Goal: Communication & Community: Answer question/provide support

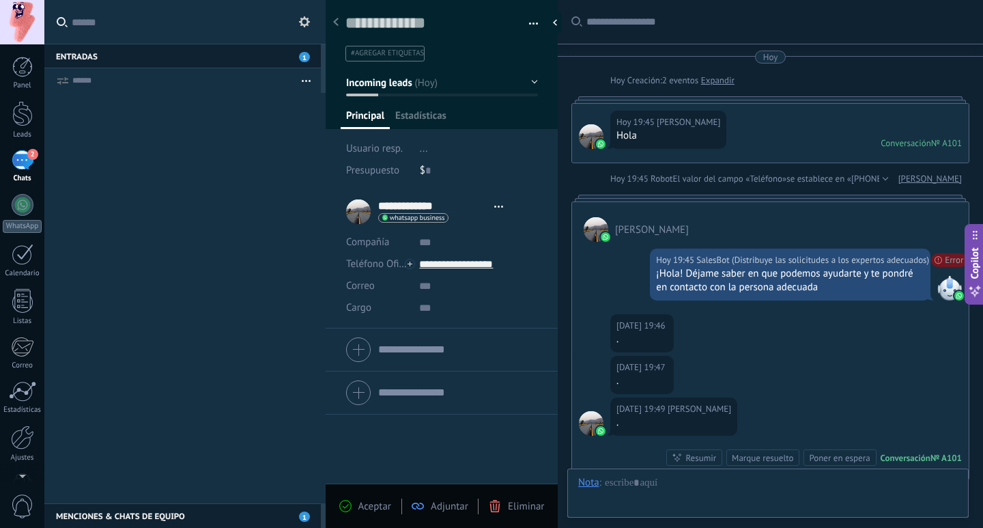
type textarea "**********"
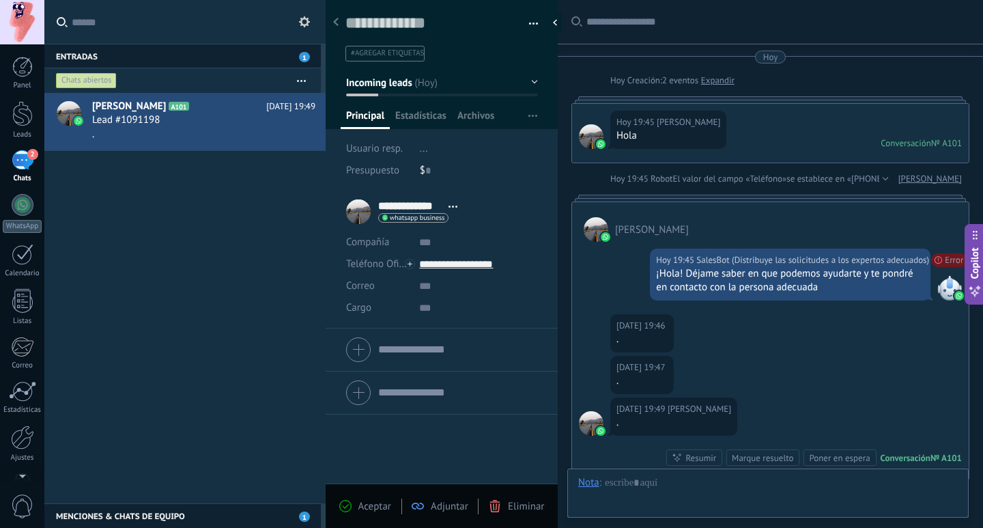
scroll to position [190, 0]
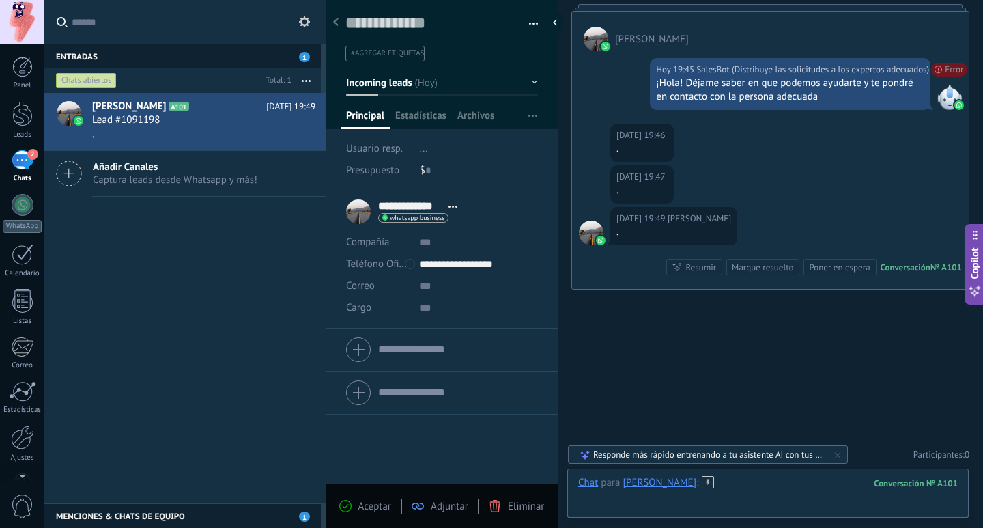
click at [829, 508] on div at bounding box center [767, 496] width 379 height 41
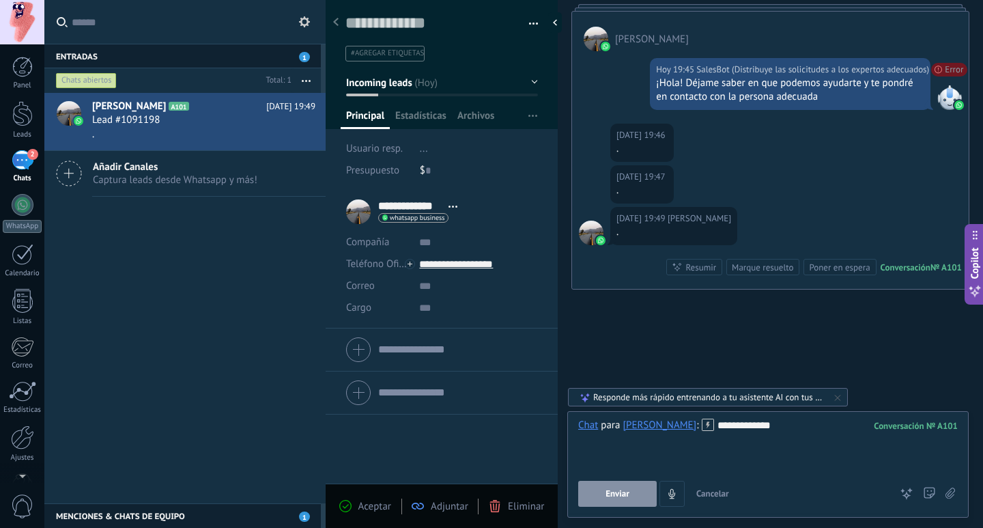
click at [618, 496] on span "Enviar" at bounding box center [617, 494] width 24 height 10
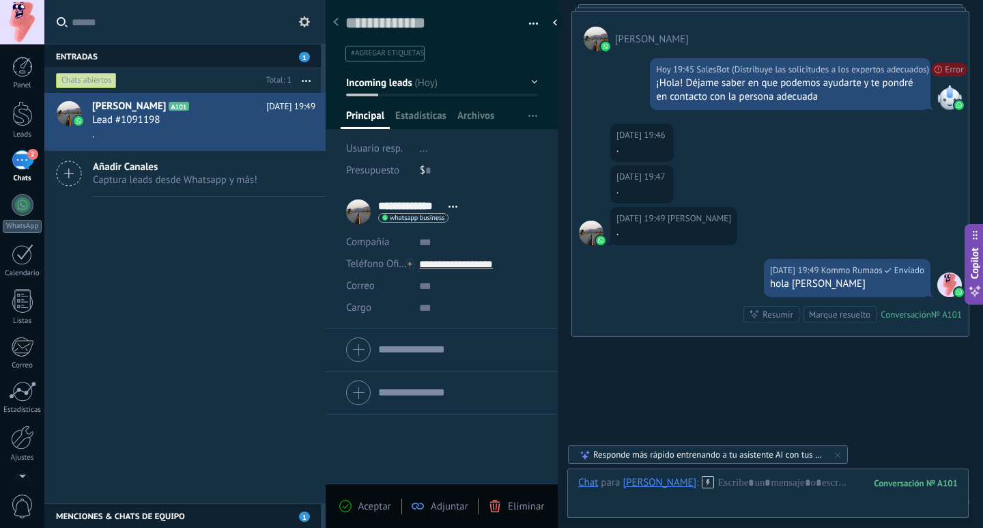
scroll to position [238, 0]
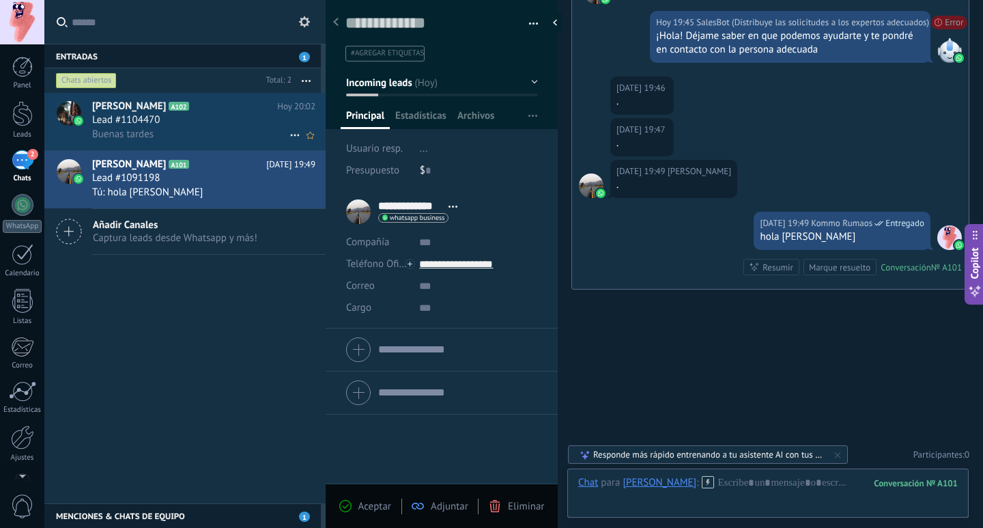
click at [198, 129] on div "Buenas tardes" at bounding box center [203, 134] width 223 height 14
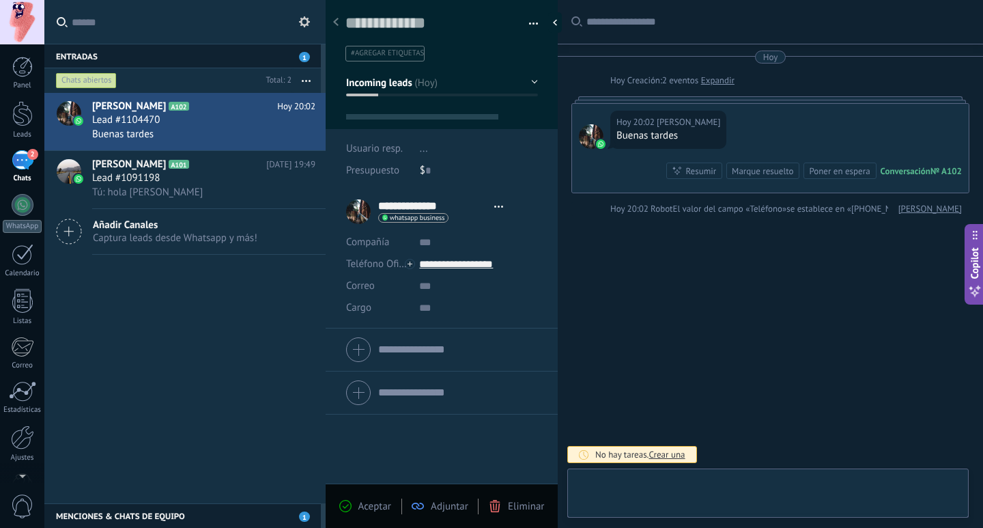
type textarea "**********"
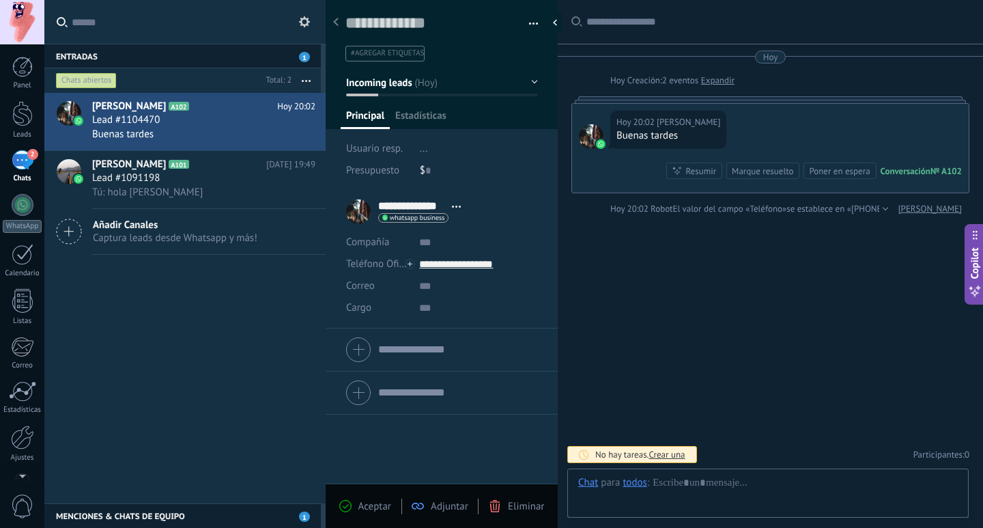
scroll to position [20, 0]
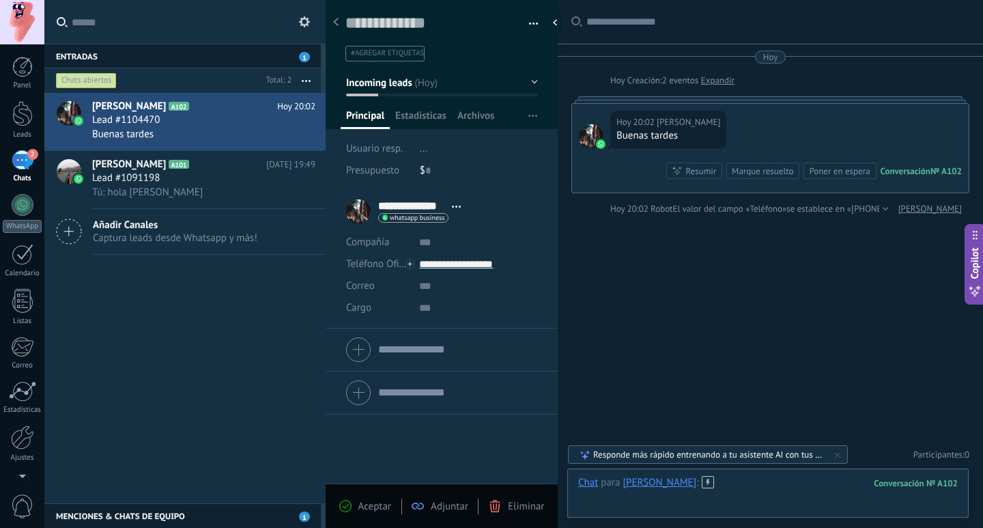
click at [779, 488] on div at bounding box center [767, 496] width 379 height 41
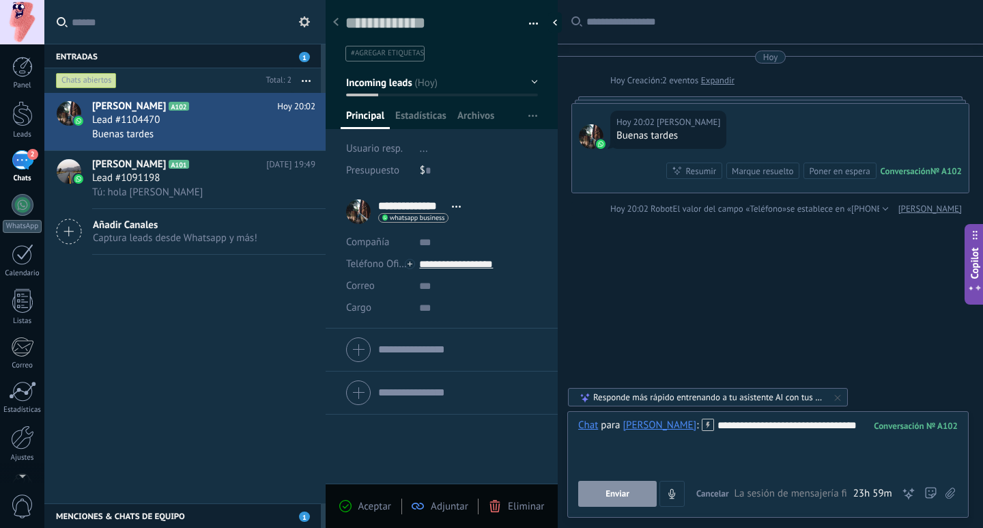
click at [584, 492] on button "Enviar" at bounding box center [617, 493] width 78 height 26
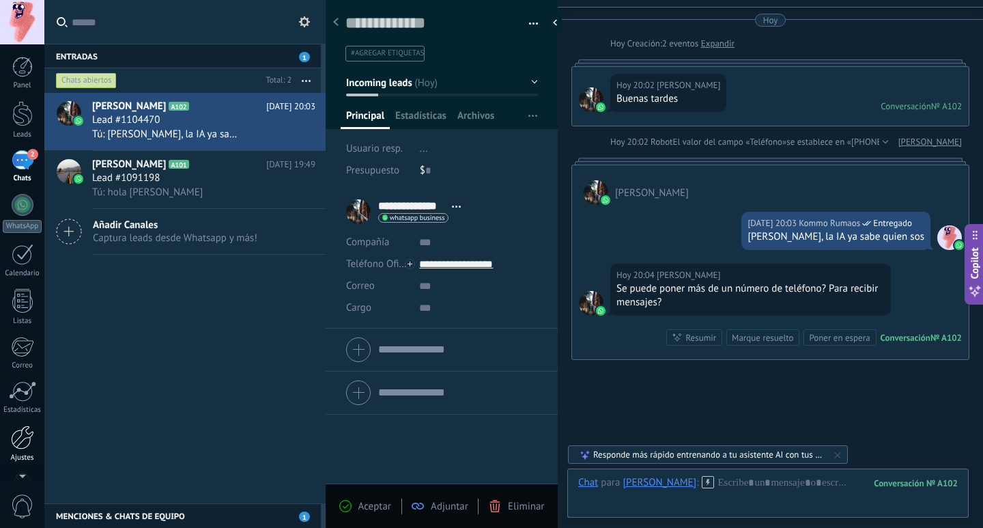
scroll to position [107, 0]
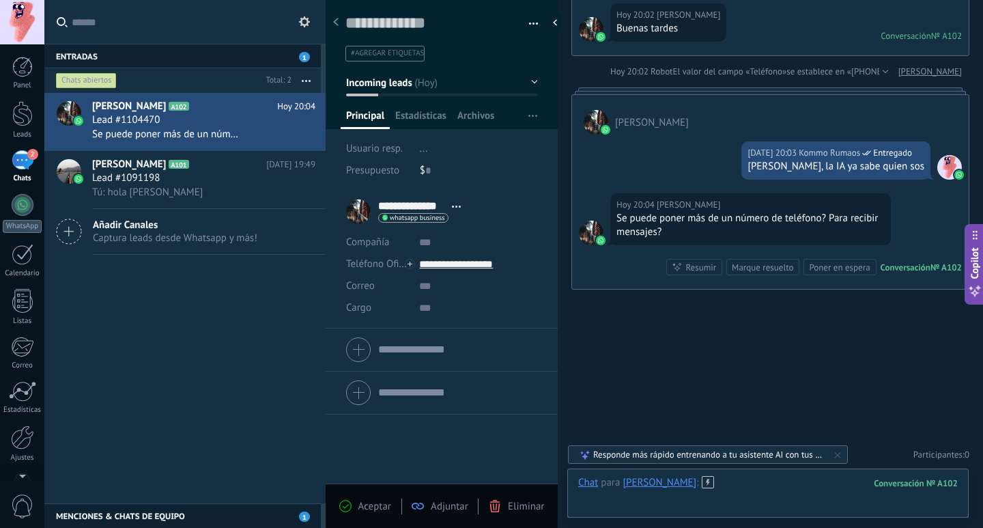
click at [762, 483] on div at bounding box center [767, 496] width 379 height 41
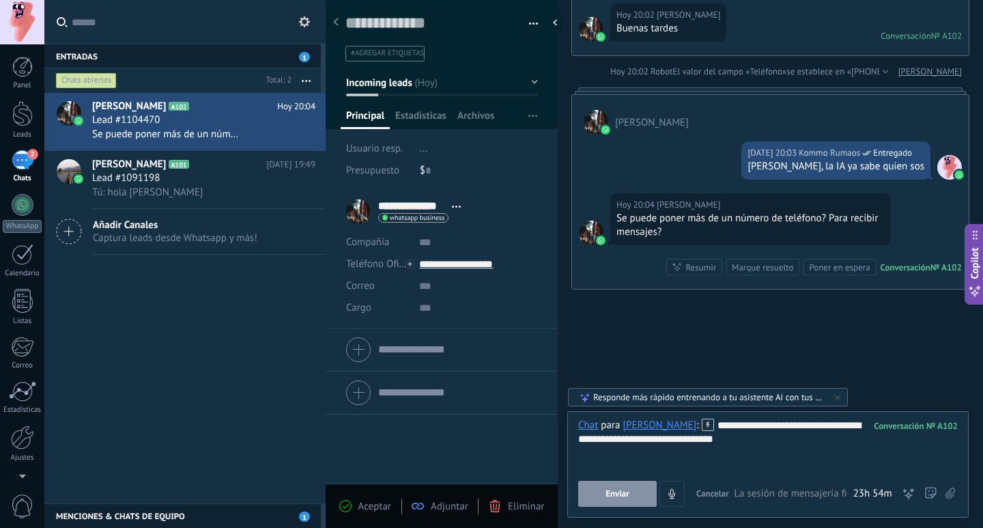
click at [600, 486] on button "Enviar" at bounding box center [617, 493] width 78 height 26
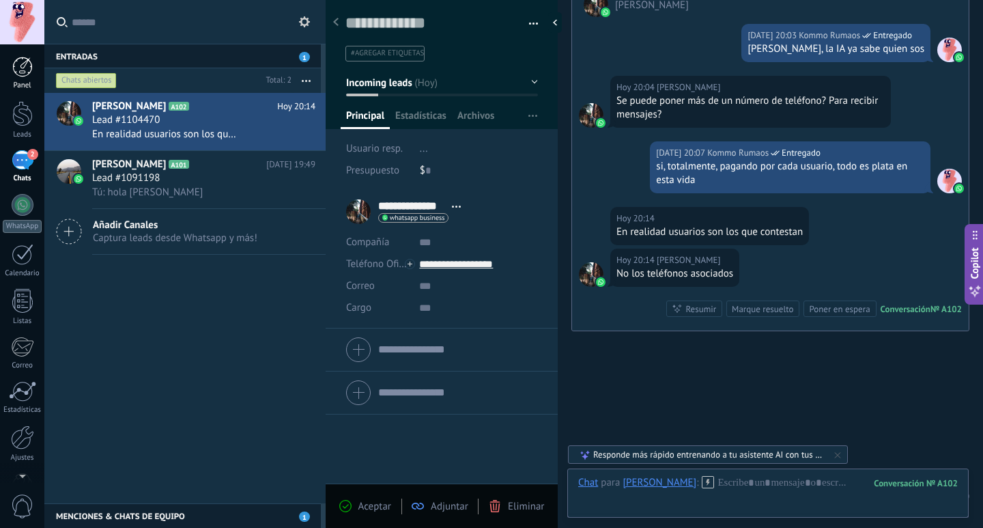
scroll to position [266, 0]
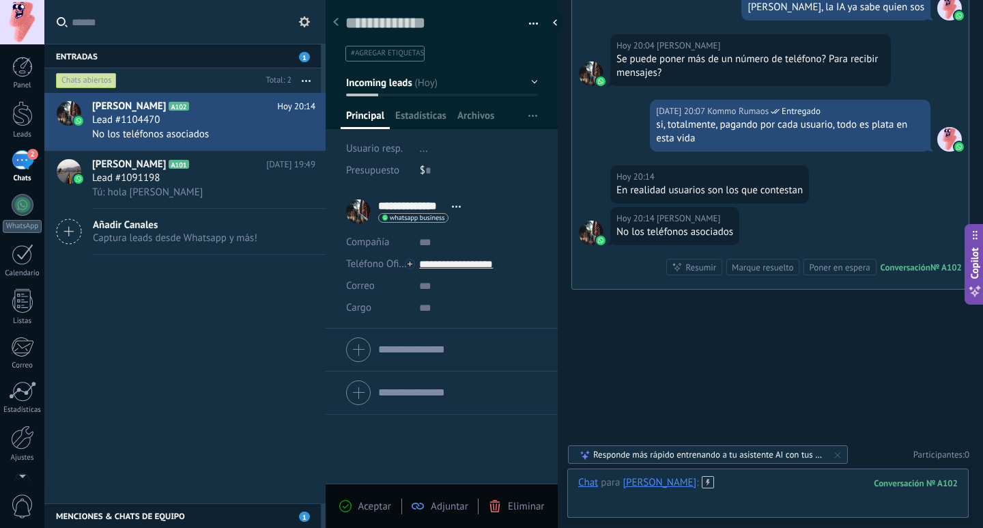
click at [722, 482] on div at bounding box center [767, 496] width 379 height 41
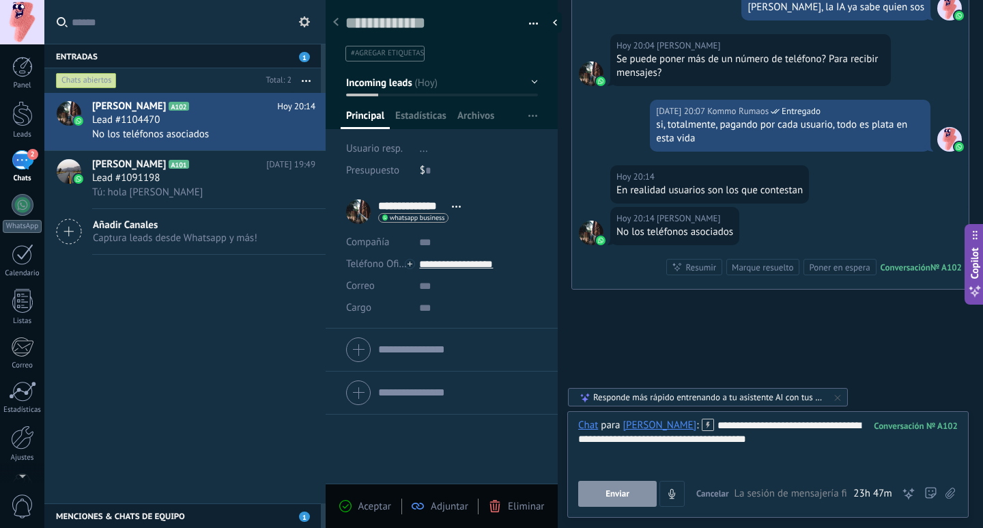
click at [738, 439] on div "**********" at bounding box center [767, 444] width 379 height 52
click at [611, 493] on span "Enviar" at bounding box center [617, 494] width 24 height 10
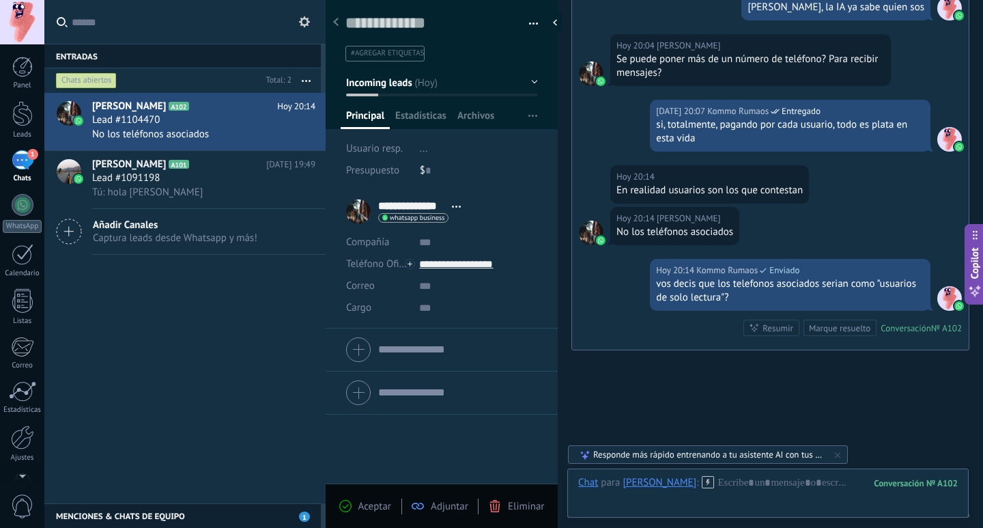
scroll to position [327, 0]
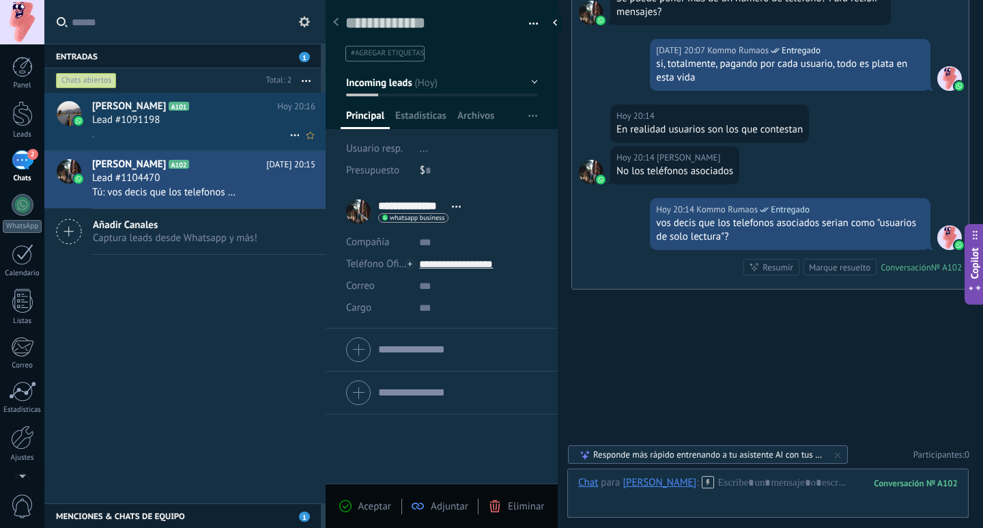
click at [179, 126] on div "Lead #1091198" at bounding box center [203, 120] width 223 height 14
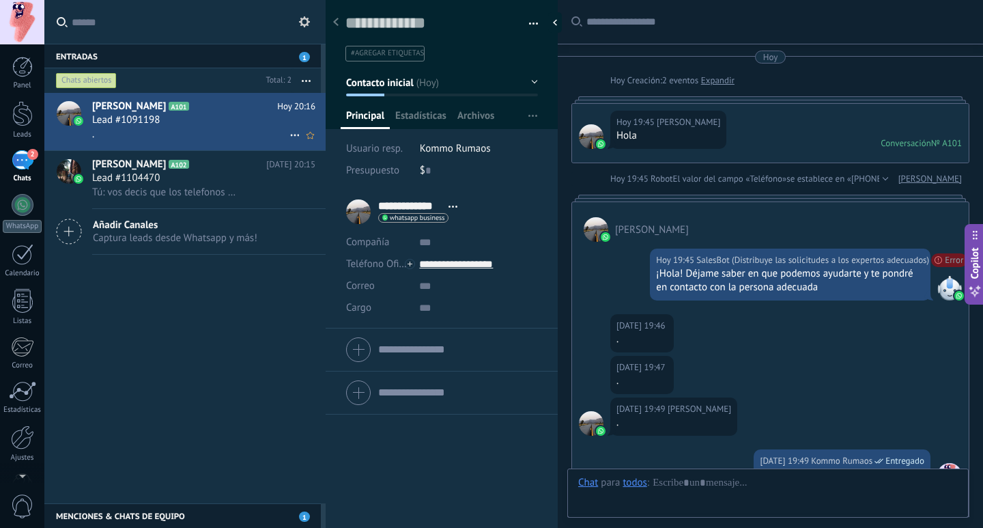
scroll to position [476, 0]
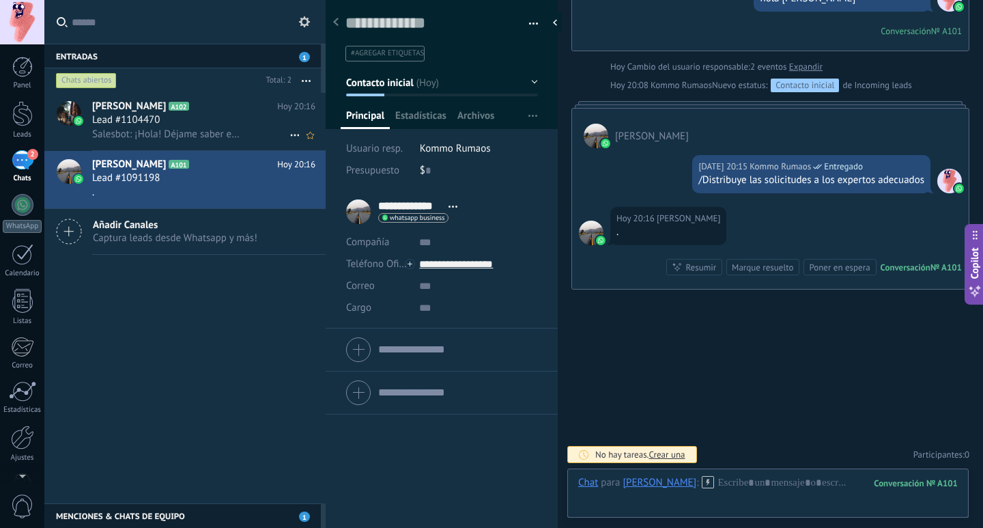
click at [113, 134] on span "Salesbot: ¡Hola! Déjame saber en que podemos ayudarte y te pondré en contacto c…" at bounding box center [166, 134] width 148 height 13
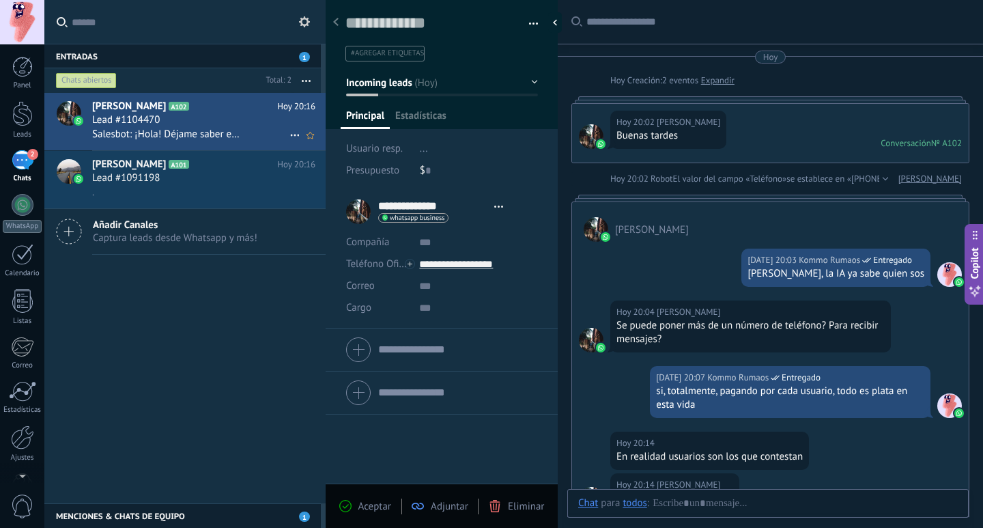
type textarea "**********"
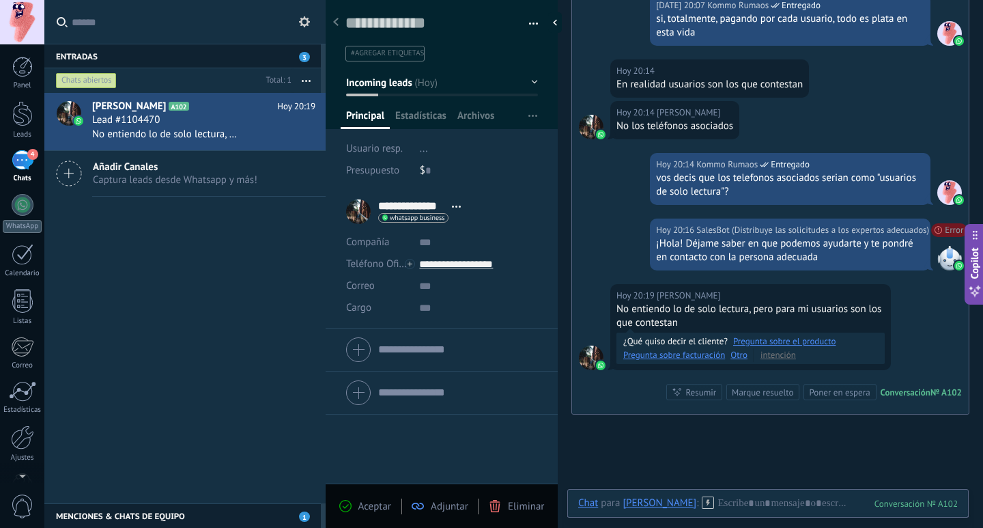
scroll to position [445, 0]
